Goal: Task Accomplishment & Management: Use online tool/utility

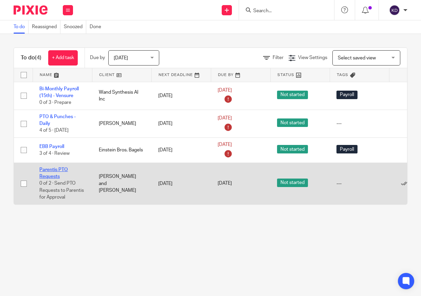
click at [49, 170] on link "Parentis PTO Requests" at bounding box center [53, 173] width 29 height 12
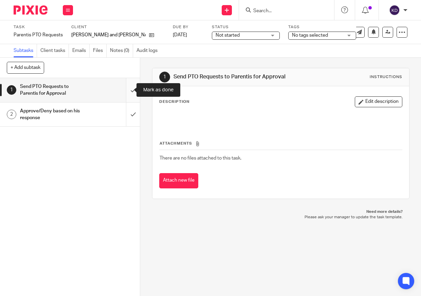
click at [126, 92] on input "submit" at bounding box center [70, 90] width 140 height 24
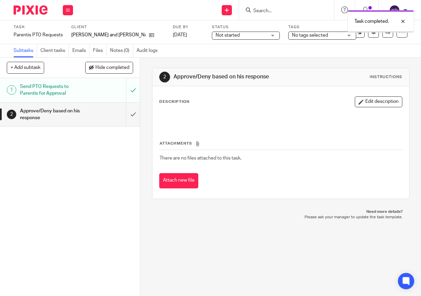
click at [28, 16] on div at bounding box center [28, 10] width 56 height 20
click at [30, 9] on img at bounding box center [31, 9] width 34 height 9
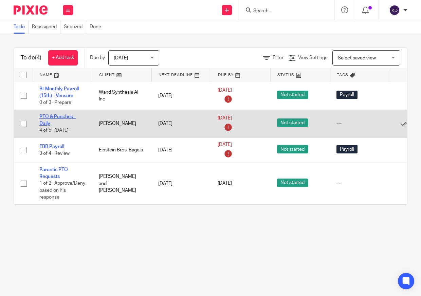
click at [65, 116] on link "PTO & Punches - Daily" at bounding box center [57, 120] width 36 height 12
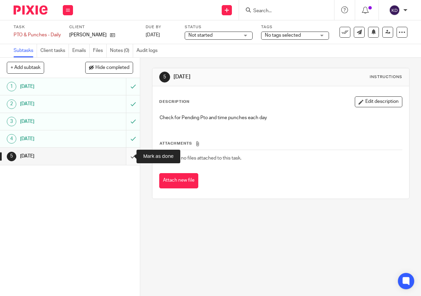
click at [127, 153] on input "submit" at bounding box center [70, 156] width 140 height 17
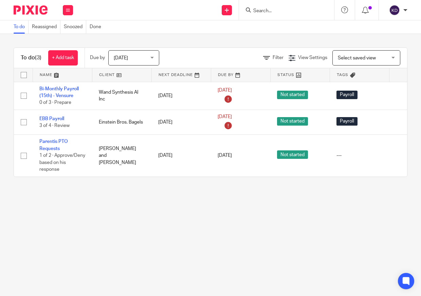
click at [27, 11] on img at bounding box center [31, 9] width 34 height 9
